Goal: Task Accomplishment & Management: Manage account settings

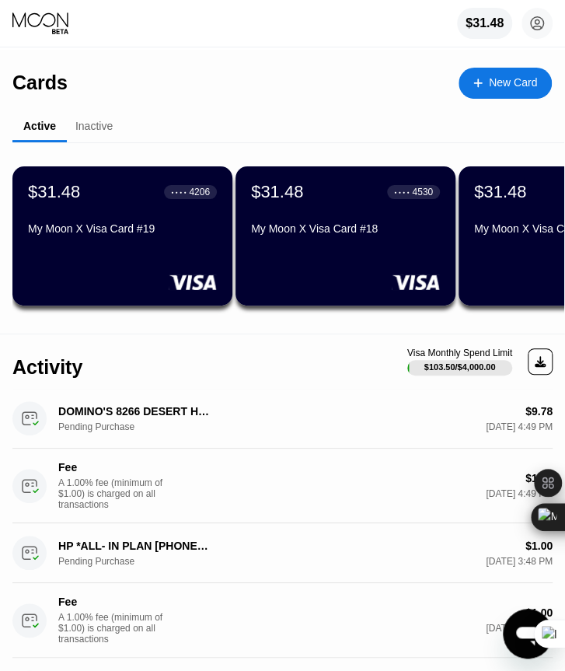
click at [138, 268] on div "$31.48 ● ● ● ● 4206 My Moon X Visa Card #19" at bounding box center [122, 235] width 220 height 139
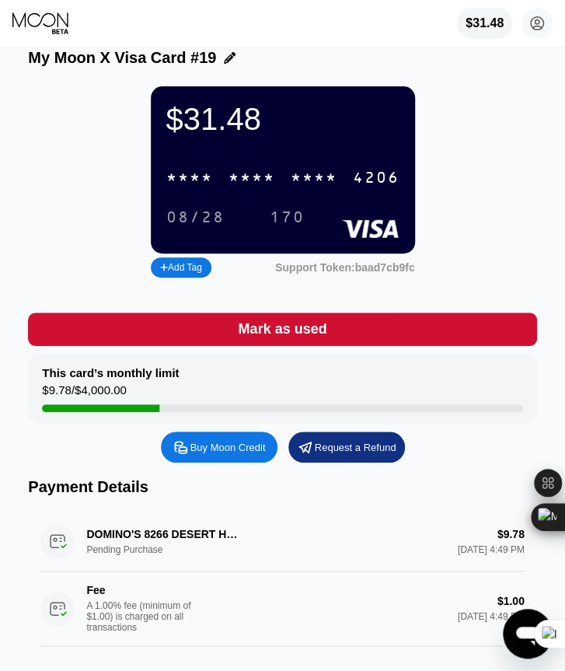
scroll to position [23, 0]
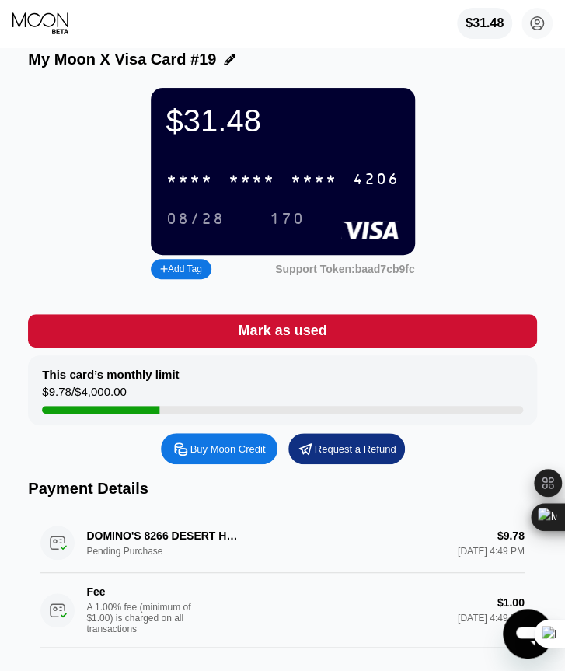
click at [196, 189] on div "* * * *" at bounding box center [189, 180] width 47 height 18
click at [197, 225] on div "08/28" at bounding box center [195, 220] width 58 height 18
click at [69, 250] on div "$31.48 4513 6500 2434 4206 08/28 170 Add Tag Support Token: baad7cb9fc" at bounding box center [282, 185] width 509 height 195
click at [35, 35] on icon at bounding box center [41, 23] width 58 height 23
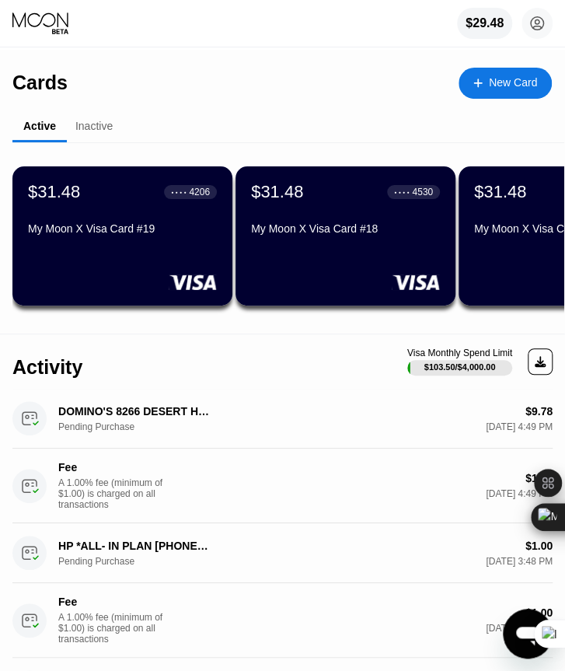
click at [300, 235] on div "My Moon X Visa Card #18" at bounding box center [345, 228] width 189 height 12
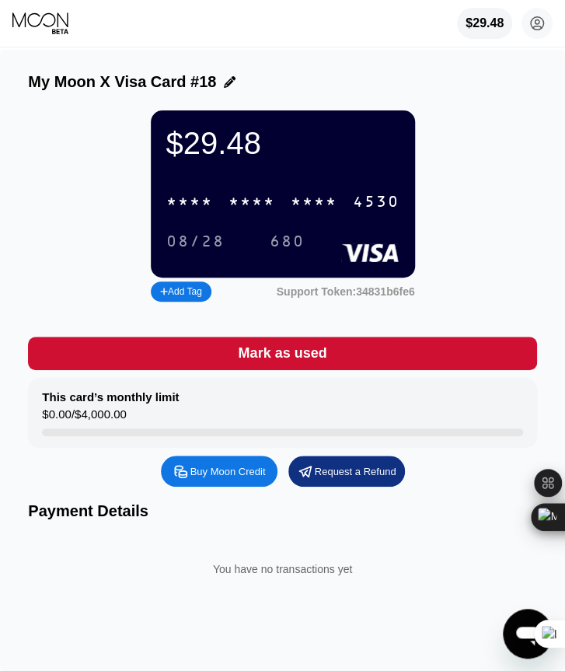
click at [42, 19] on icon at bounding box center [40, 19] width 56 height 15
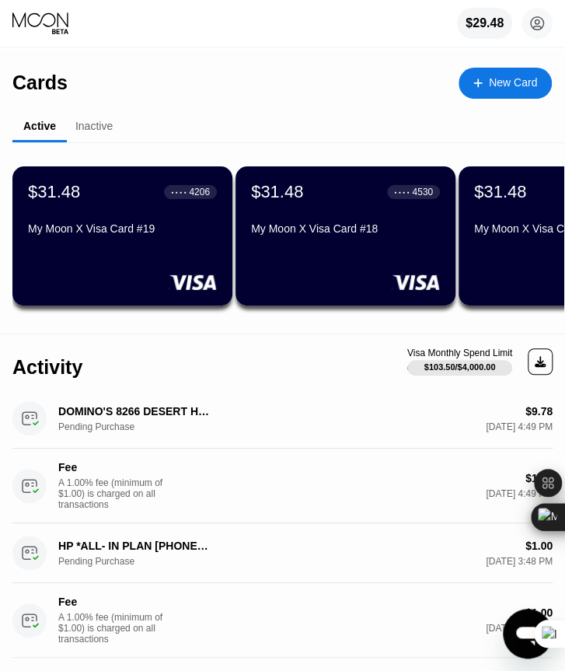
click at [537, 253] on div "$31.48 ● ● ● ● 3332 My Moon X Visa Card #17" at bounding box center [569, 235] width 220 height 139
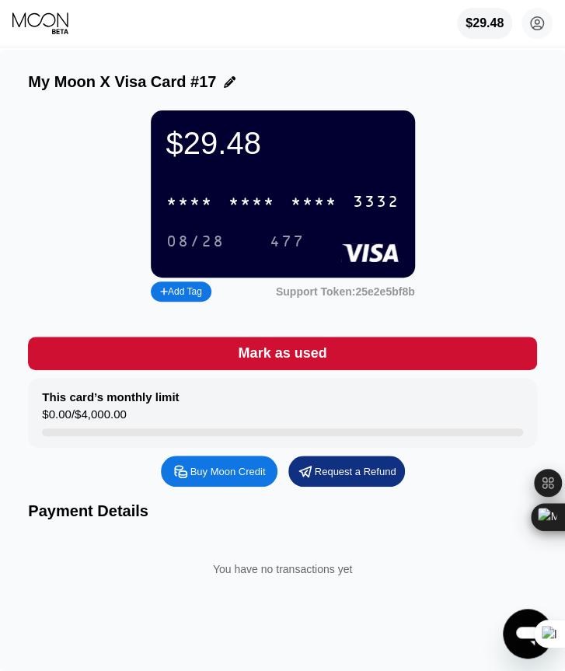
click at [68, 40] on div "$29.48 [PERSON_NAME] [EMAIL_ADDRESS][DOMAIN_NAME]  Home Settings Support Caree…" at bounding box center [282, 23] width 565 height 47
click at [64, 37] on div "$29.48 [PERSON_NAME] [EMAIL_ADDRESS][DOMAIN_NAME]  Home Settings Support Caree…" at bounding box center [282, 23] width 565 height 47
click at [61, 30] on icon at bounding box center [60, 31] width 16 height 5
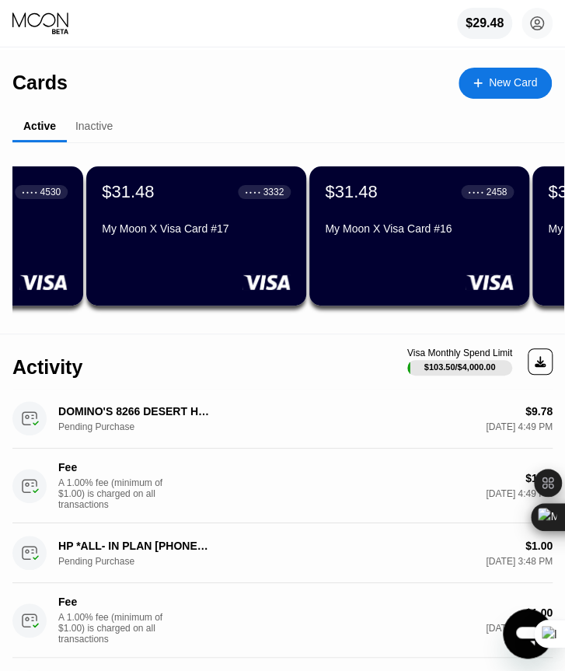
scroll to position [0, 409]
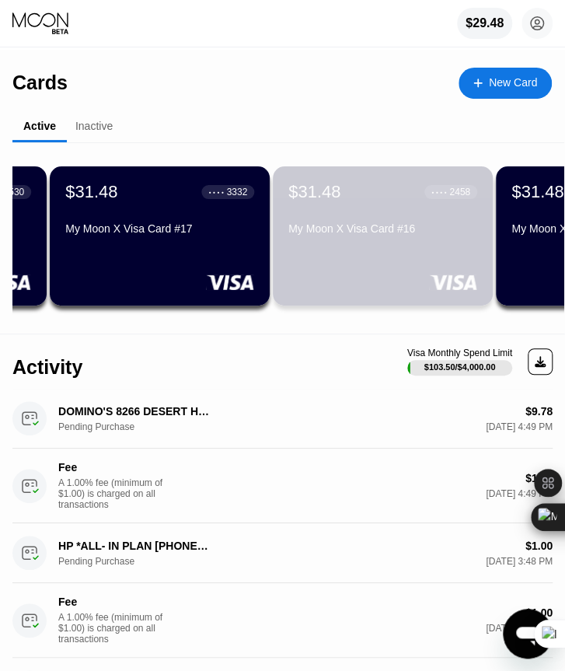
click at [380, 254] on div "$31.48 ● ● ● ● 2458 My Moon X Visa Card #16" at bounding box center [383, 235] width 220 height 139
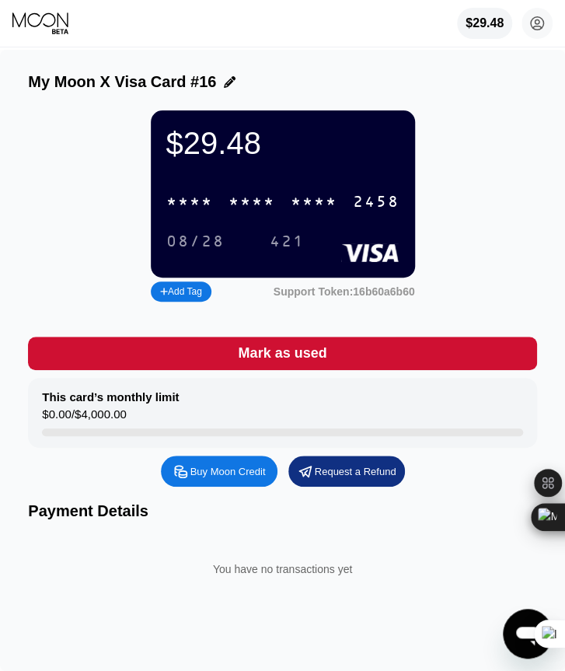
click at [54, 30] on icon at bounding box center [41, 23] width 58 height 23
